Goal: Check status

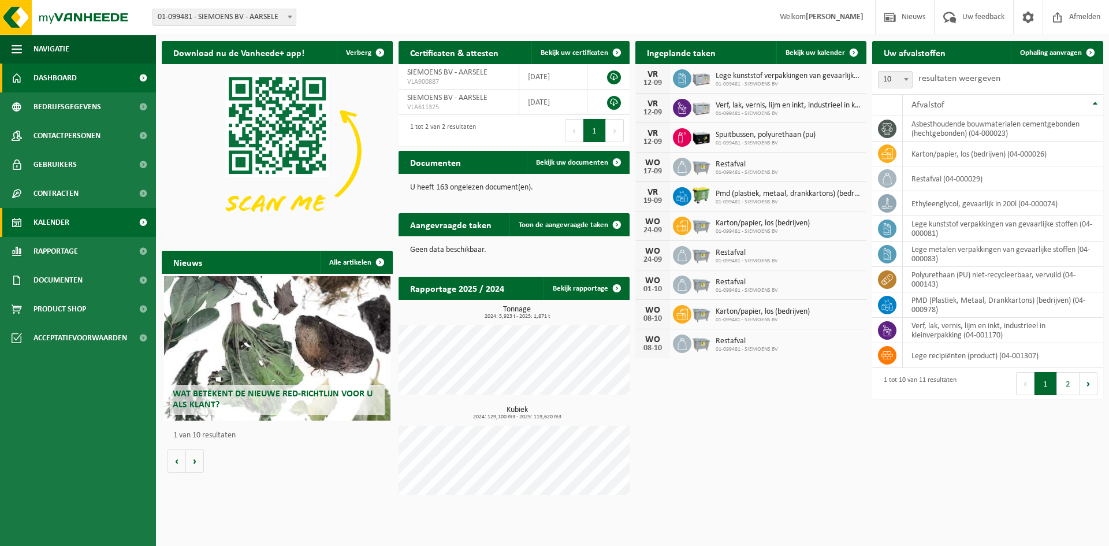
click at [87, 225] on link "Kalender" at bounding box center [78, 222] width 156 height 29
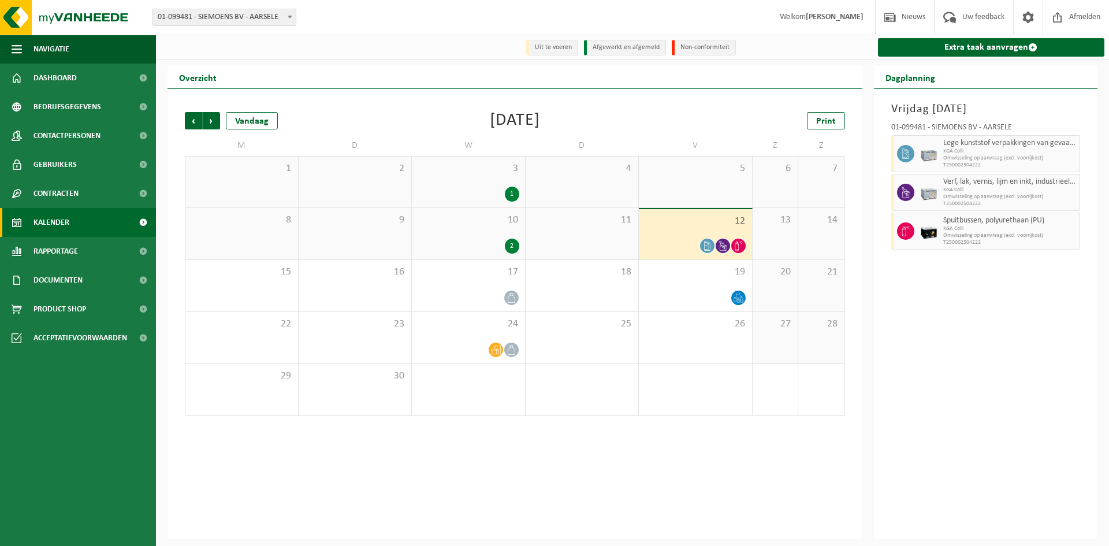
click at [722, 244] on icon at bounding box center [723, 246] width 10 height 10
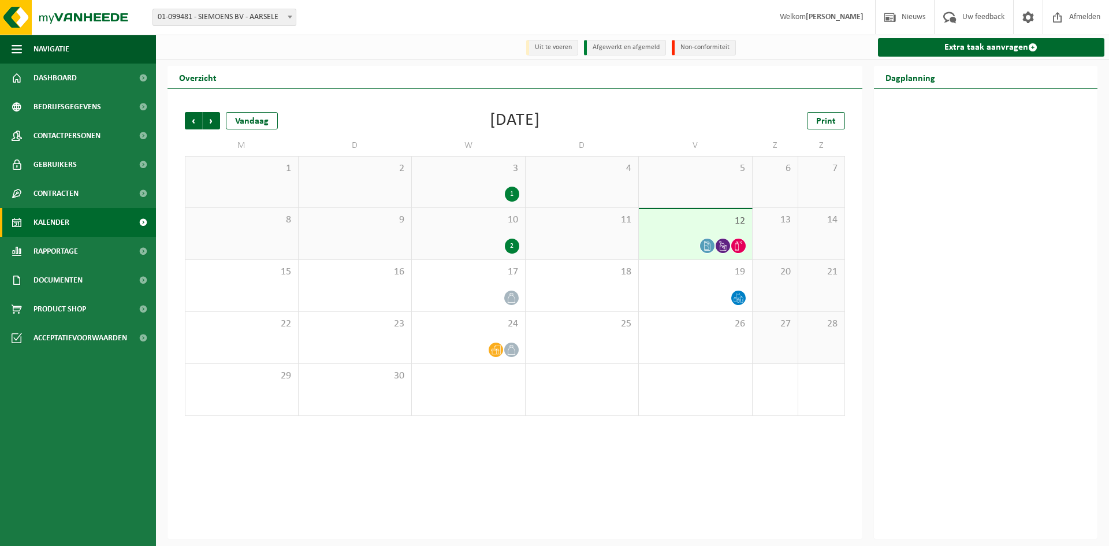
click at [737, 246] on icon at bounding box center [739, 246] width 10 height 10
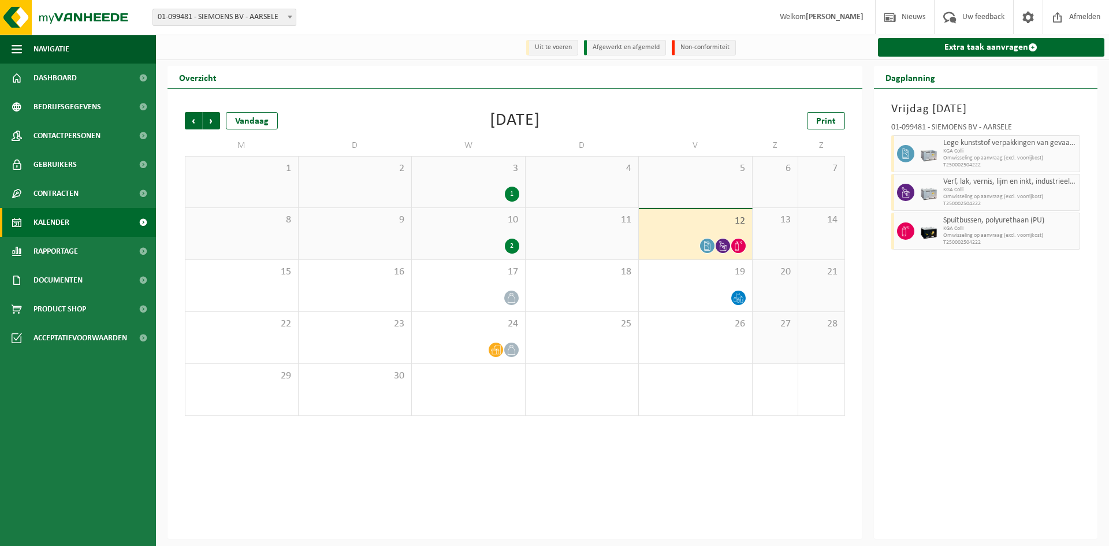
click at [677, 244] on div at bounding box center [696, 246] width 102 height 16
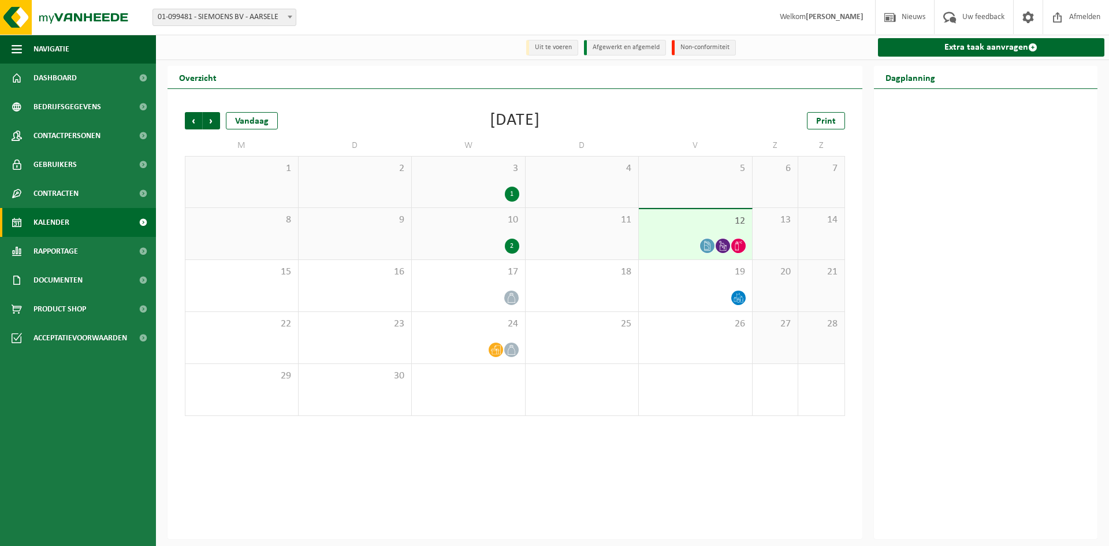
click at [677, 244] on div at bounding box center [696, 246] width 102 height 16
click at [697, 244] on div at bounding box center [696, 246] width 102 height 16
click at [712, 247] on span at bounding box center [707, 246] width 14 height 14
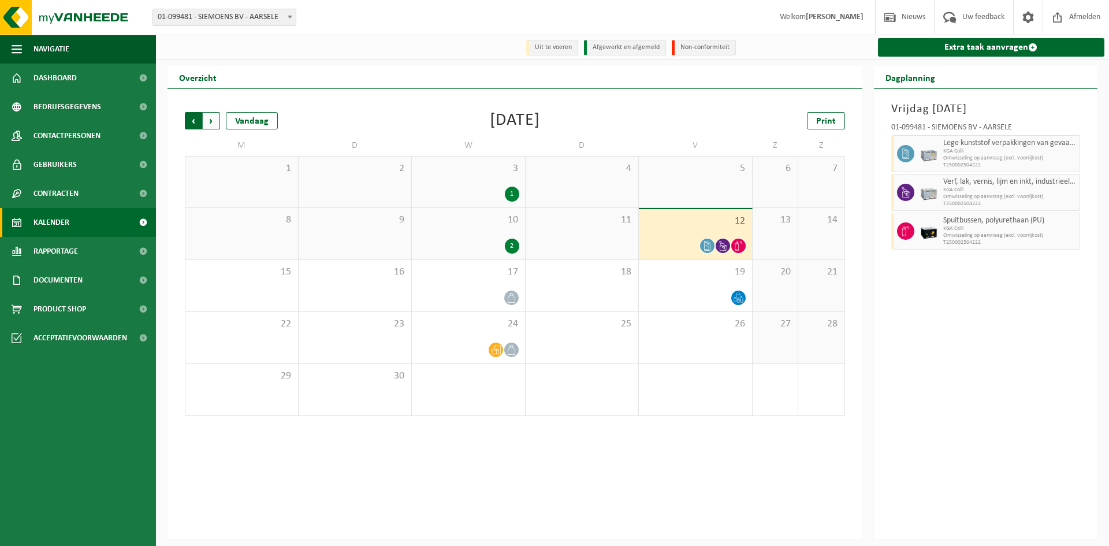
click at [213, 121] on span "Volgende" at bounding box center [211, 120] width 17 height 17
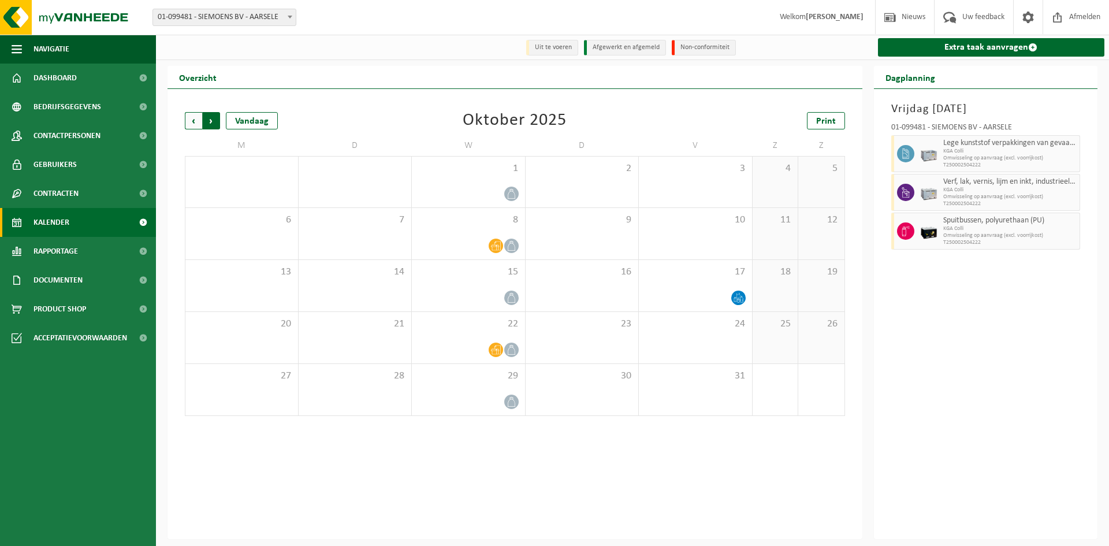
click at [191, 120] on span "Vorige" at bounding box center [193, 120] width 17 height 17
